Goal: Navigation & Orientation: Find specific page/section

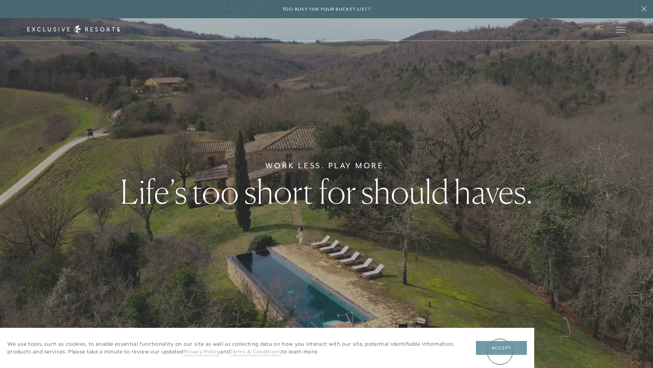
click at [500, 351] on button "Accept" at bounding box center [501, 348] width 51 height 14
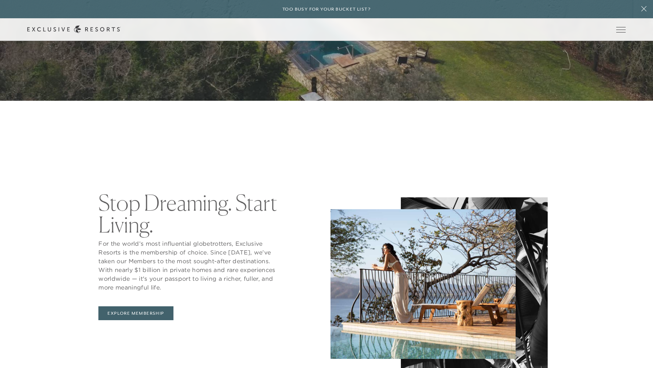
scroll to position [351, 0]
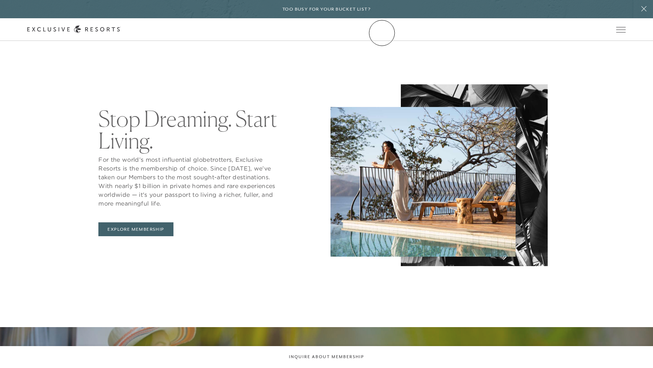
click at [0, 0] on link "Community" at bounding box center [0, 0] width 0 height 0
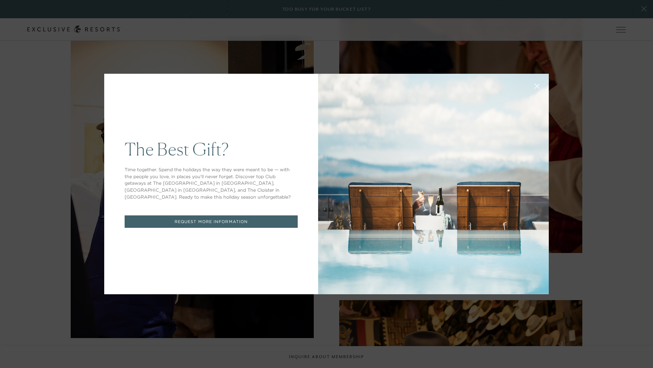
click at [537, 86] on icon at bounding box center [537, 86] width 5 height 5
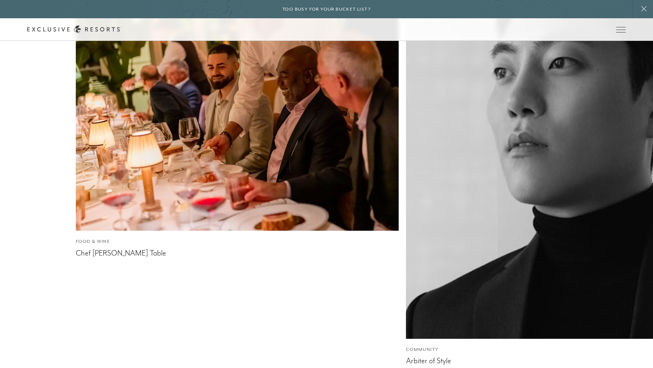
scroll to position [3196, 0]
